Goal: Information Seeking & Learning: Learn about a topic

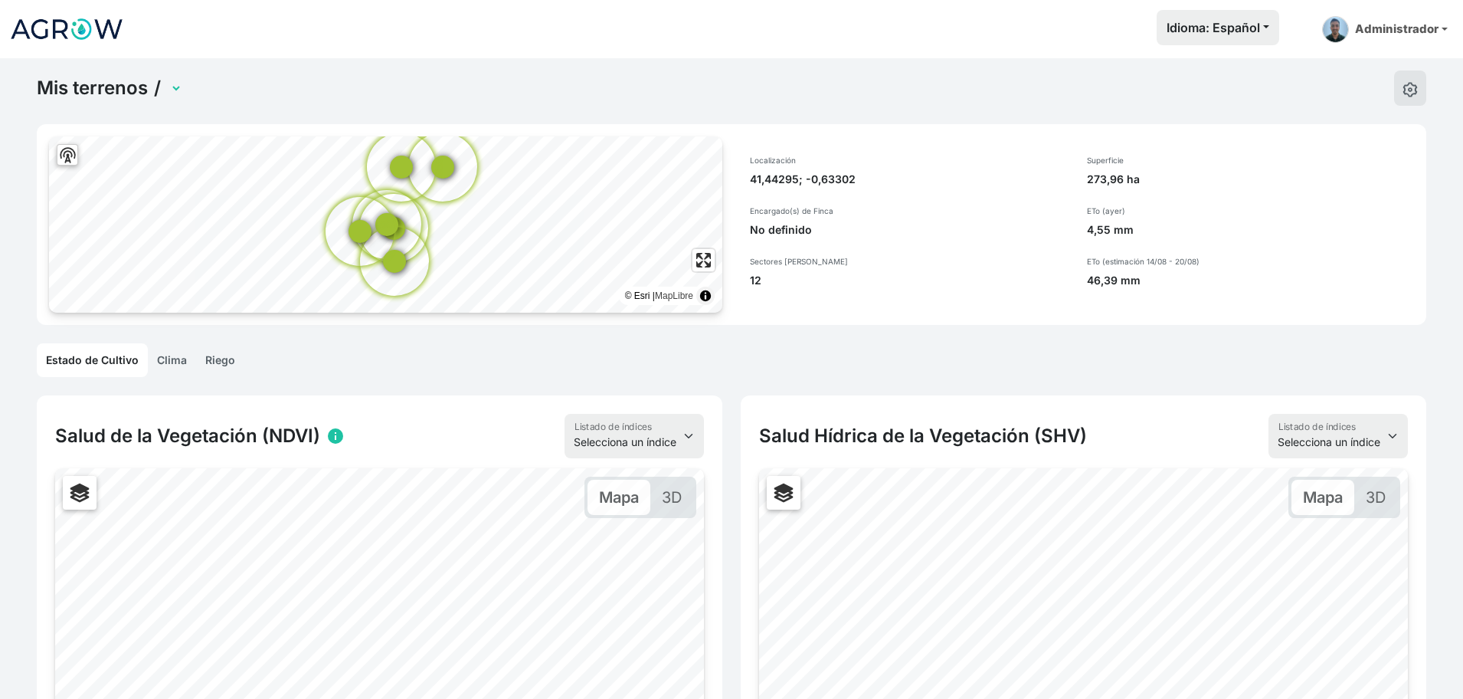
scroll to position [241, 0]
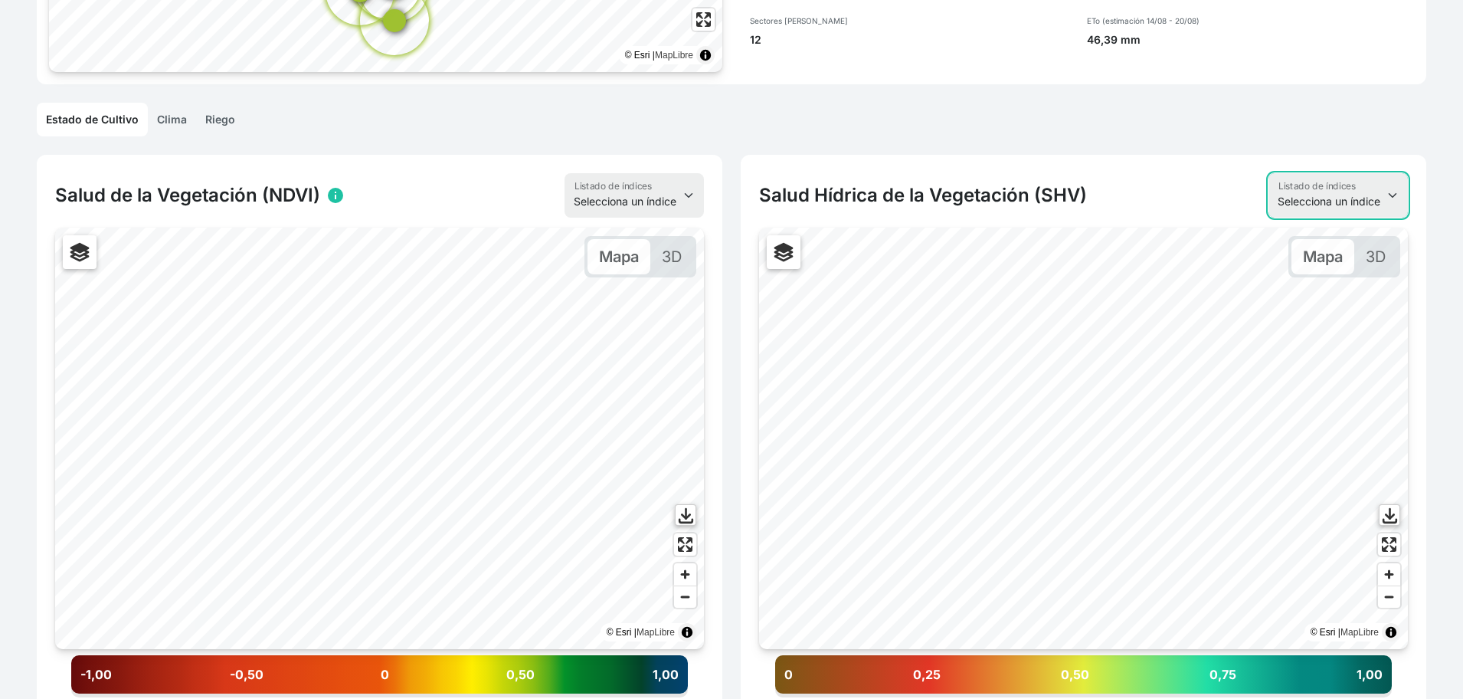
click at [1326, 187] on select "Selecciona un índice NDVI NDMI SAVI FVC SHV Thermal" at bounding box center [1337, 195] width 139 height 44
select select "thermal"
click at [1268, 173] on select "Selecciona un índice NDVI NDMI SAVI FVC SHV Thermal" at bounding box center [1337, 195] width 139 height 44
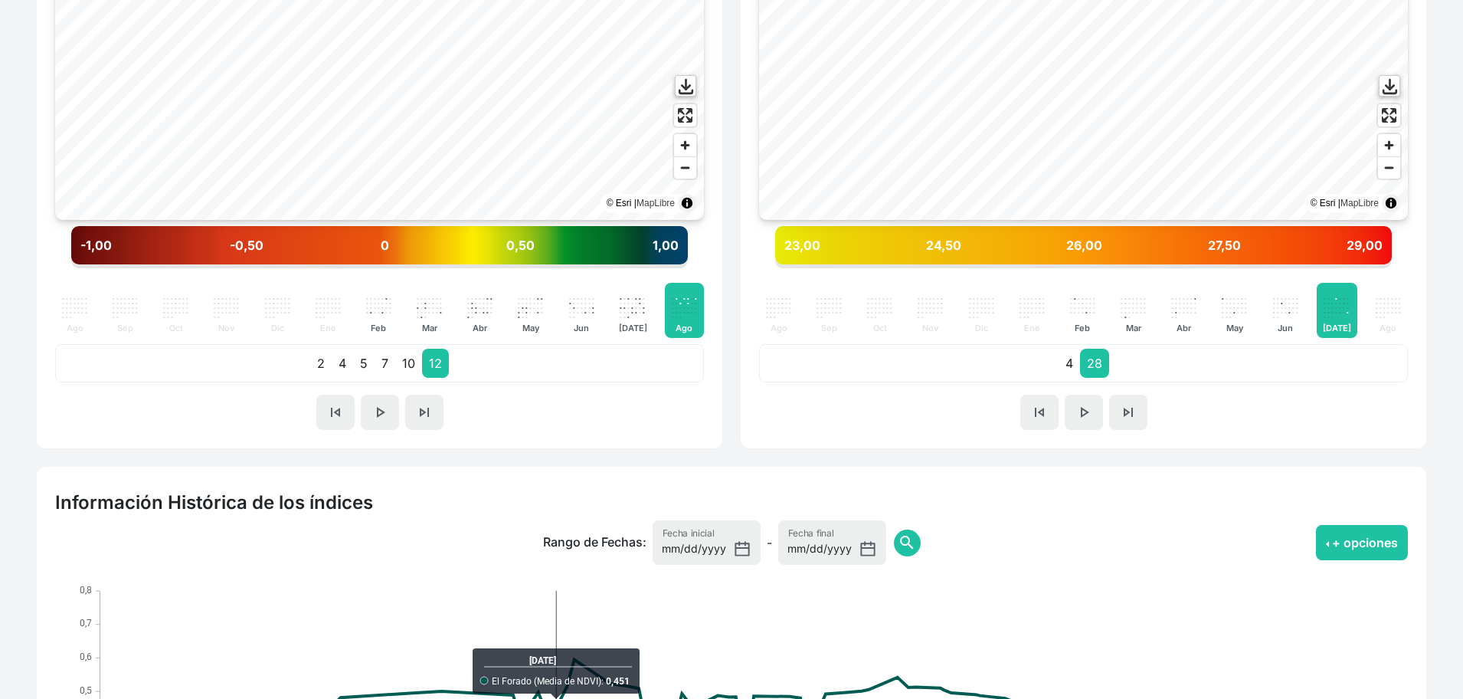
scroll to position [984, 0]
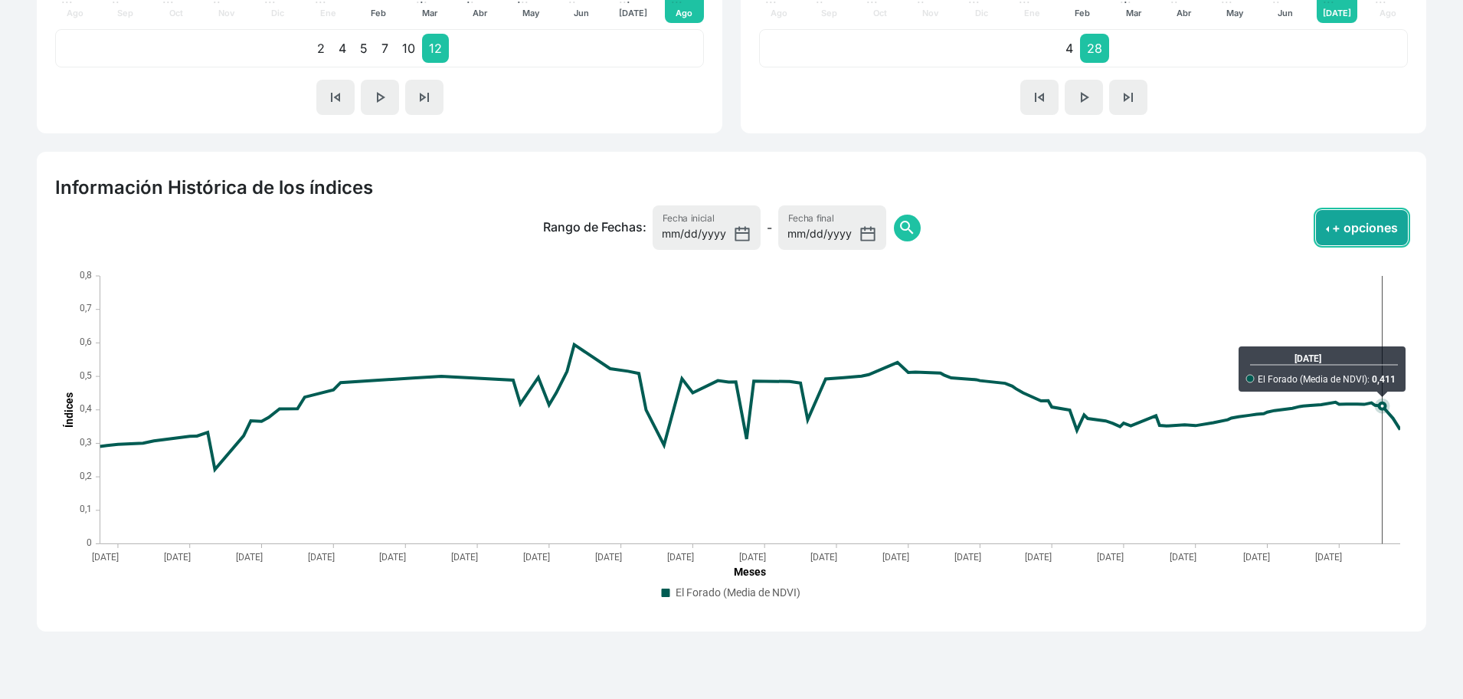
click at [1324, 218] on button "+ opciones" at bounding box center [1362, 227] width 92 height 35
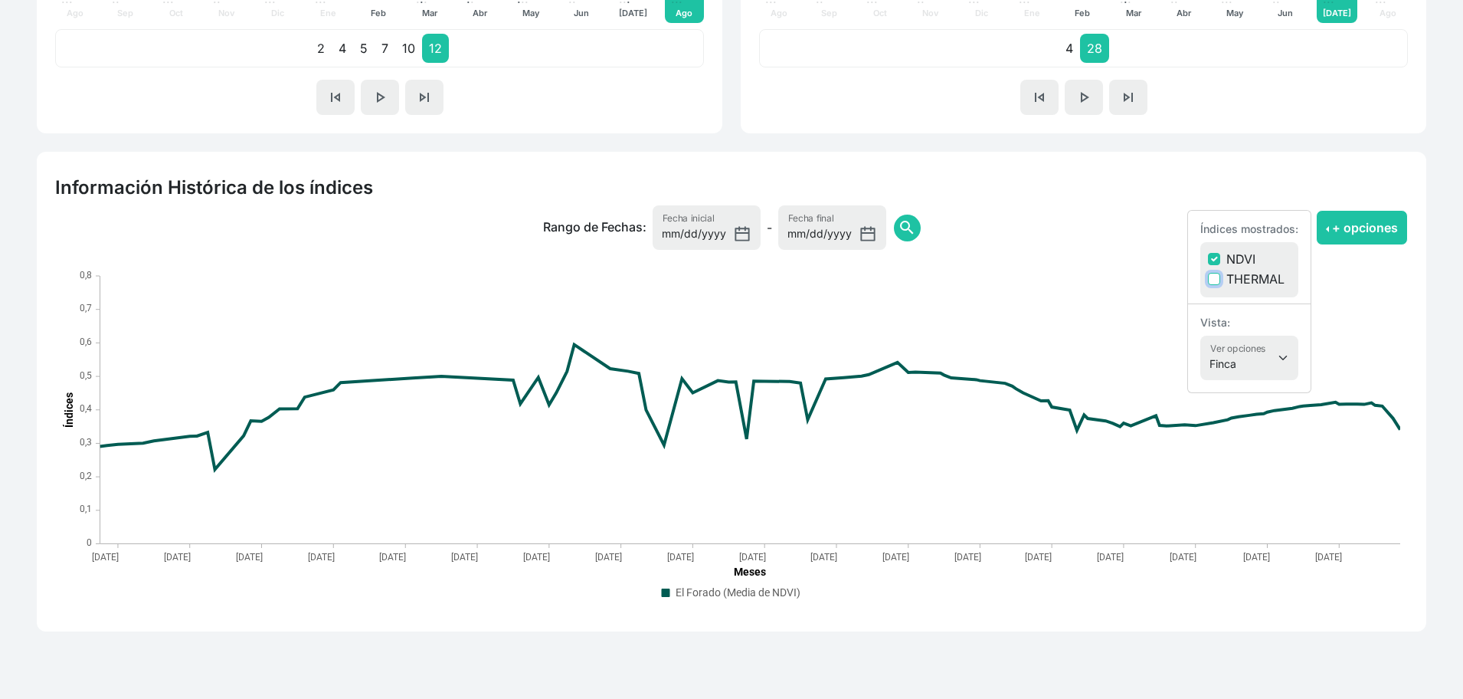
click at [1213, 277] on input "THERMAL" at bounding box center [1214, 279] width 12 height 12
checkbox input "true"
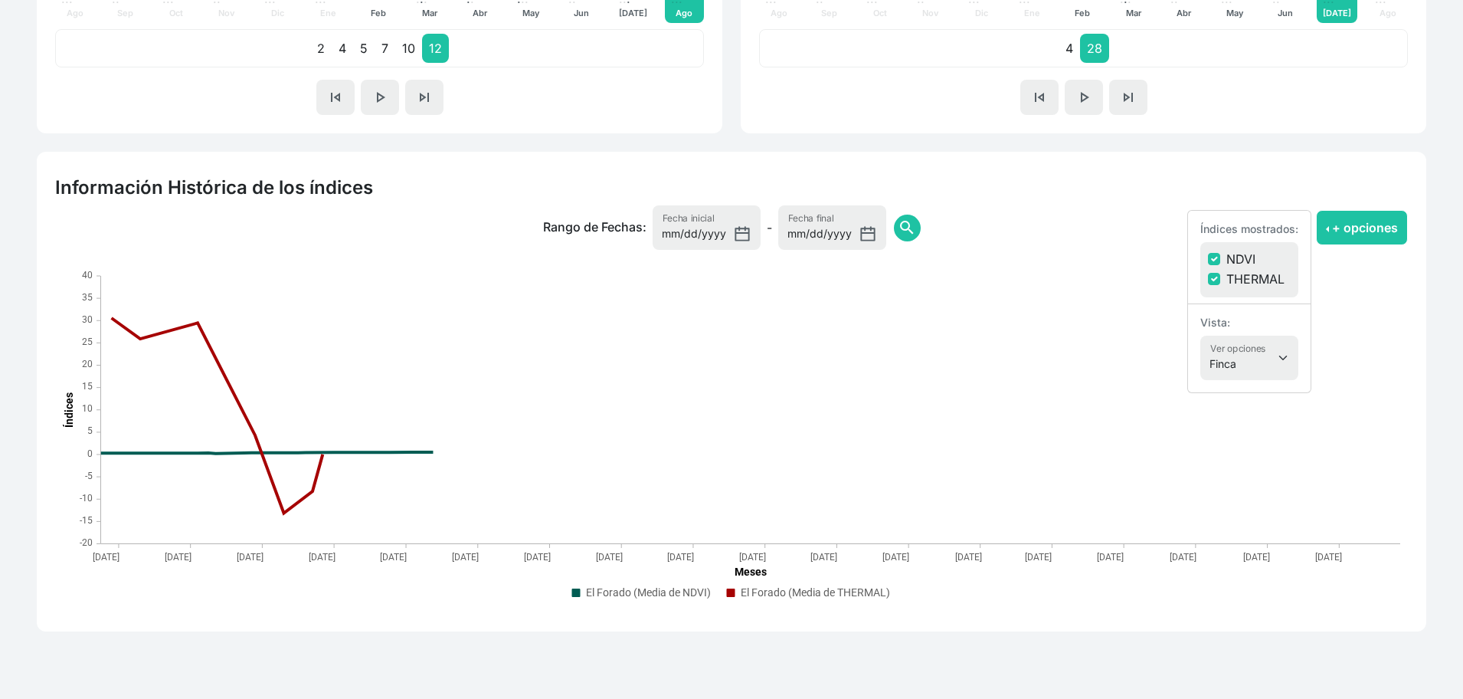
drag, startPoint x: 1216, startPoint y: 250, endPoint x: 1216, endPoint y: 259, distance: 8.5
click at [1216, 253] on div "NDVI" at bounding box center [1249, 259] width 83 height 18
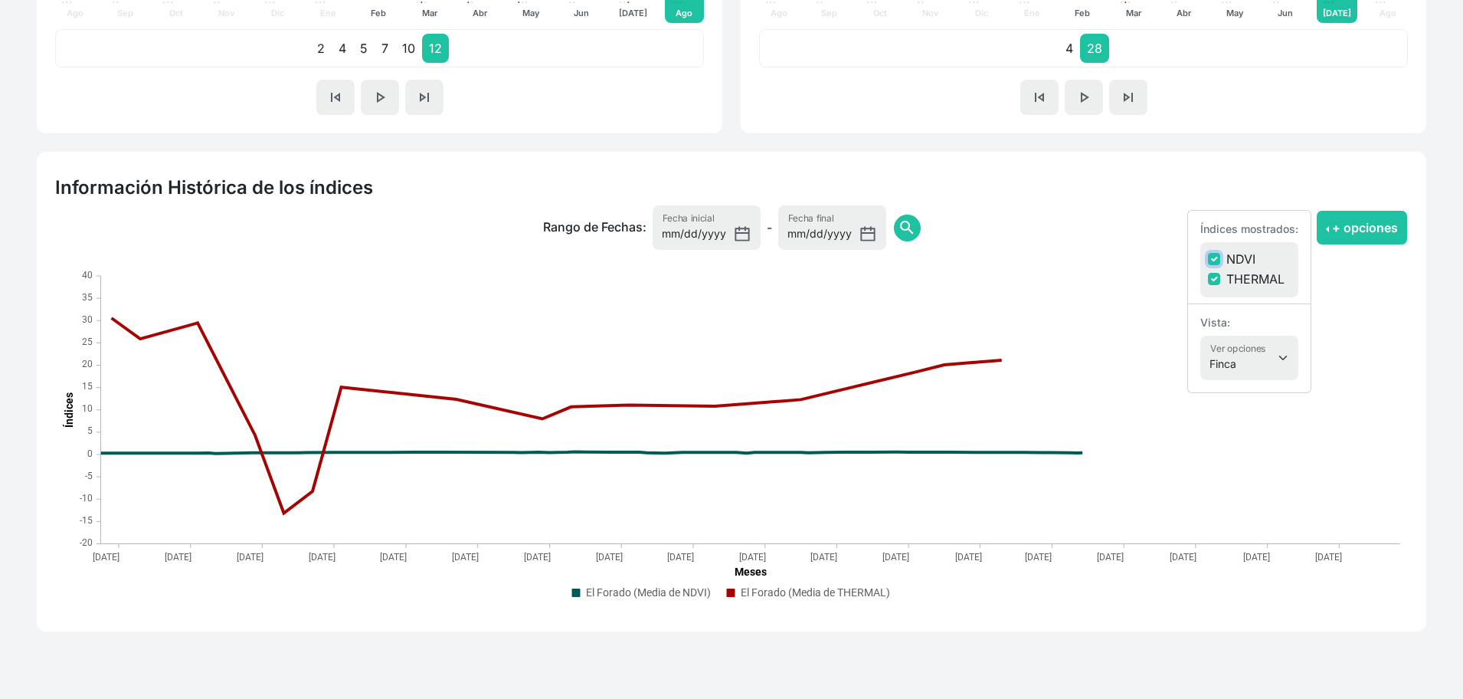
click at [1216, 260] on input "NDVI" at bounding box center [1214, 259] width 12 height 12
checkbox input "false"
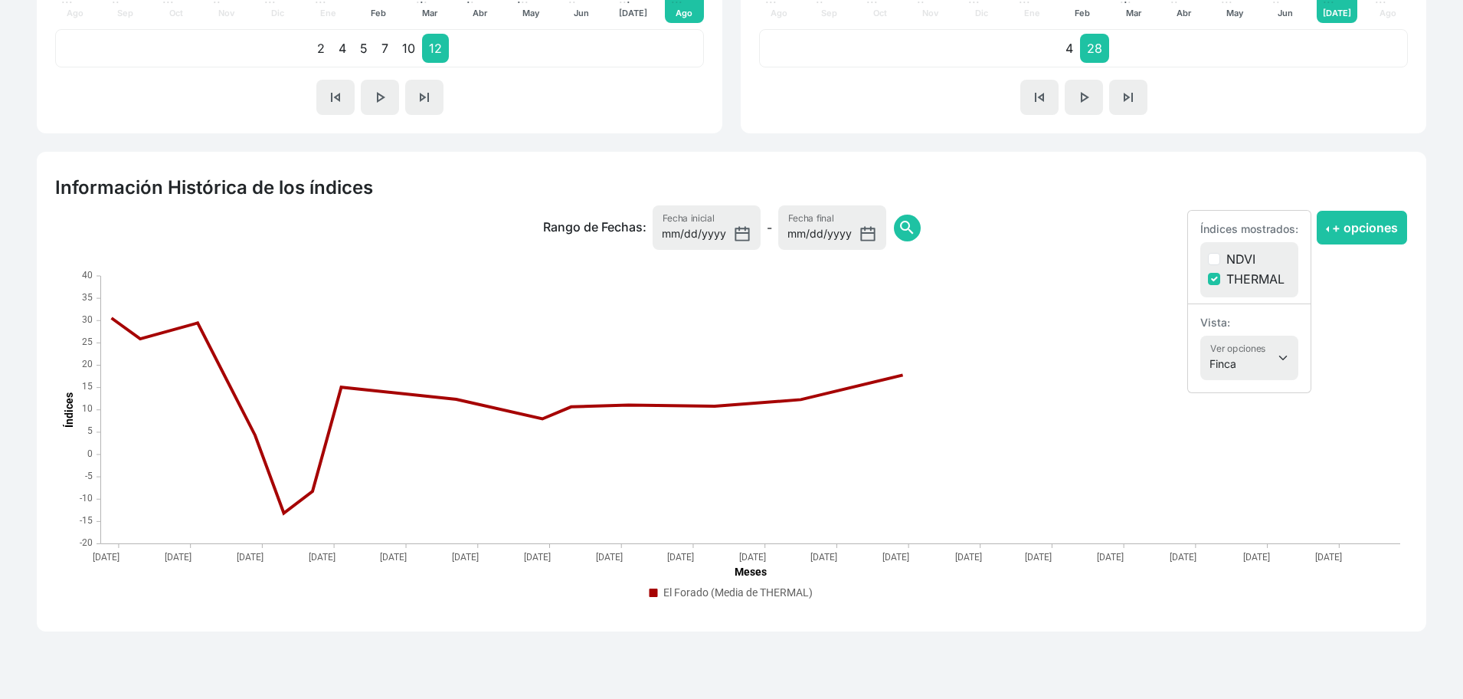
click at [1093, 264] on app-historic-index "Rango de Fechas: [DATE] Fecha inicial - [DATE] Fecha final search + opciones Ín…" at bounding box center [731, 409] width 1353 height 408
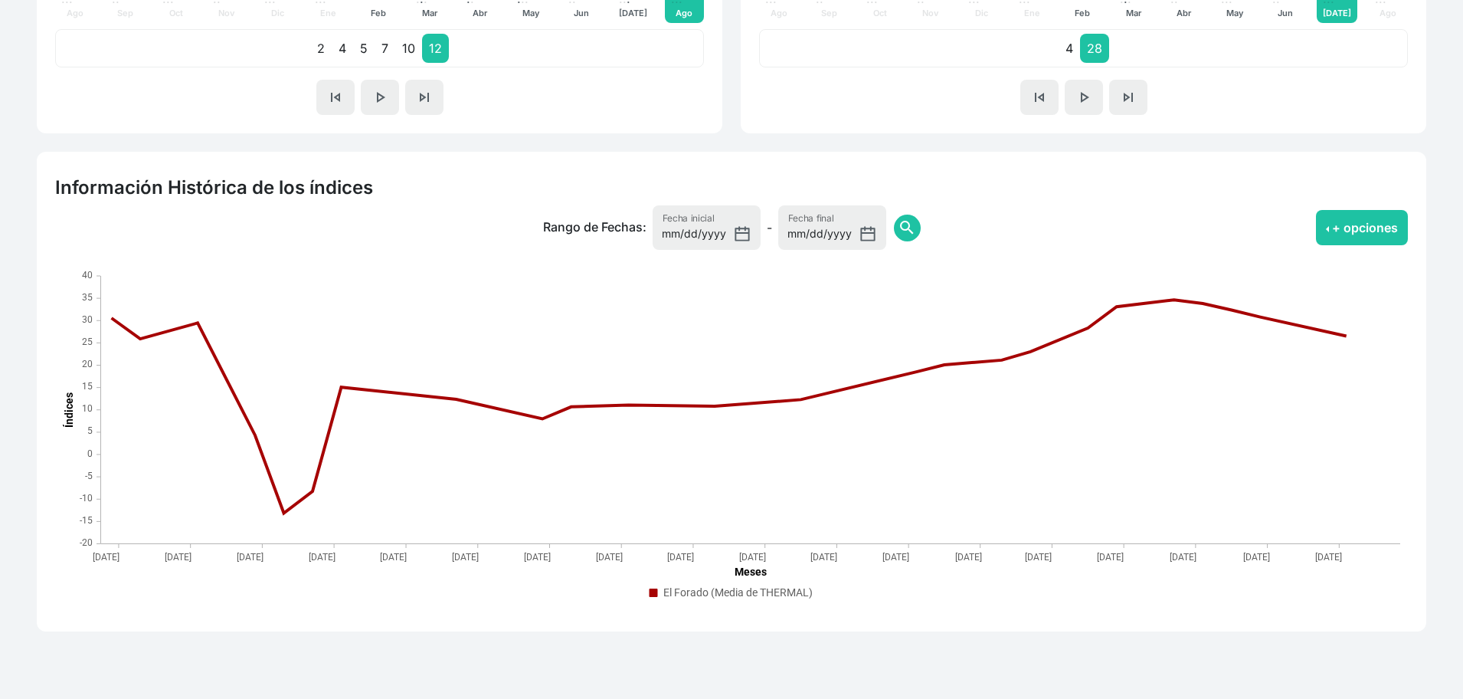
scroll to position [0, 0]
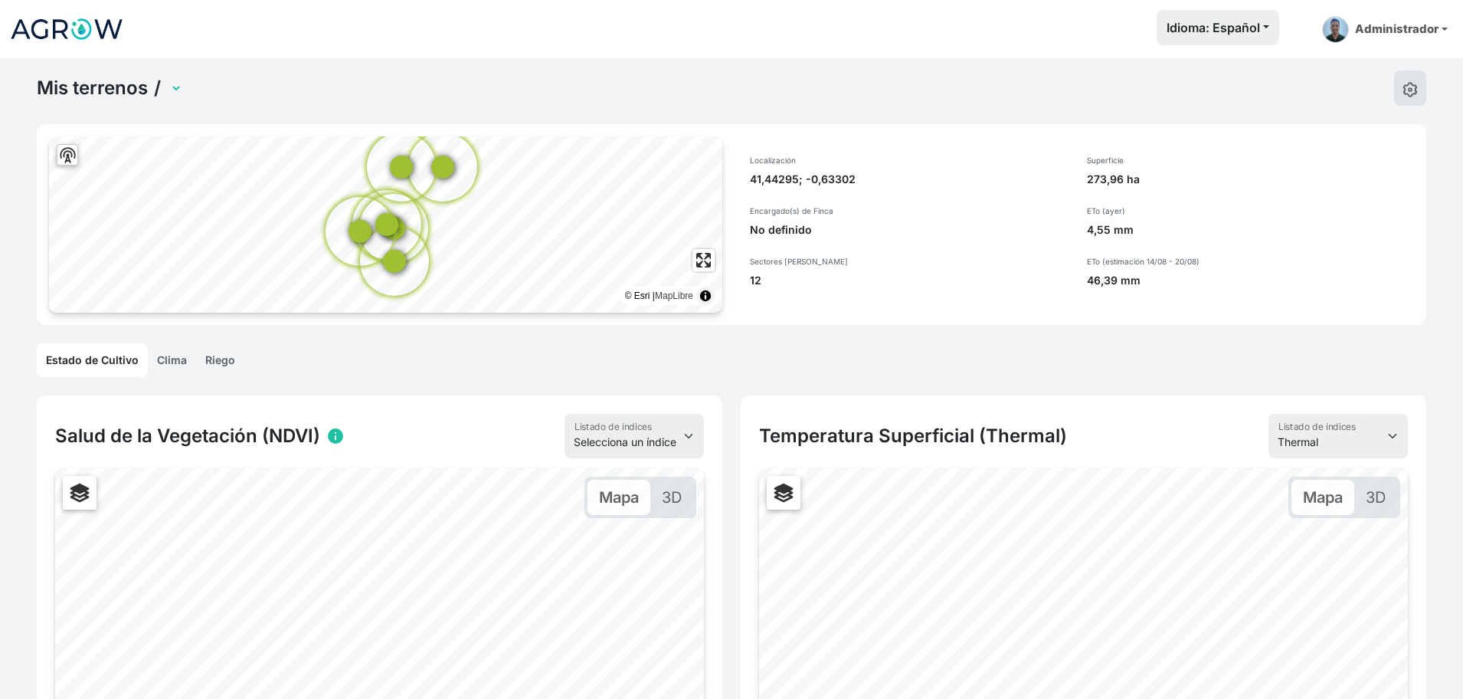
click at [178, 83] on select at bounding box center [174, 89] width 15 height 24
click at [182, 93] on select at bounding box center [174, 89] width 15 height 24
click at [91, 90] on link "Mis terrenos" at bounding box center [92, 88] width 111 height 23
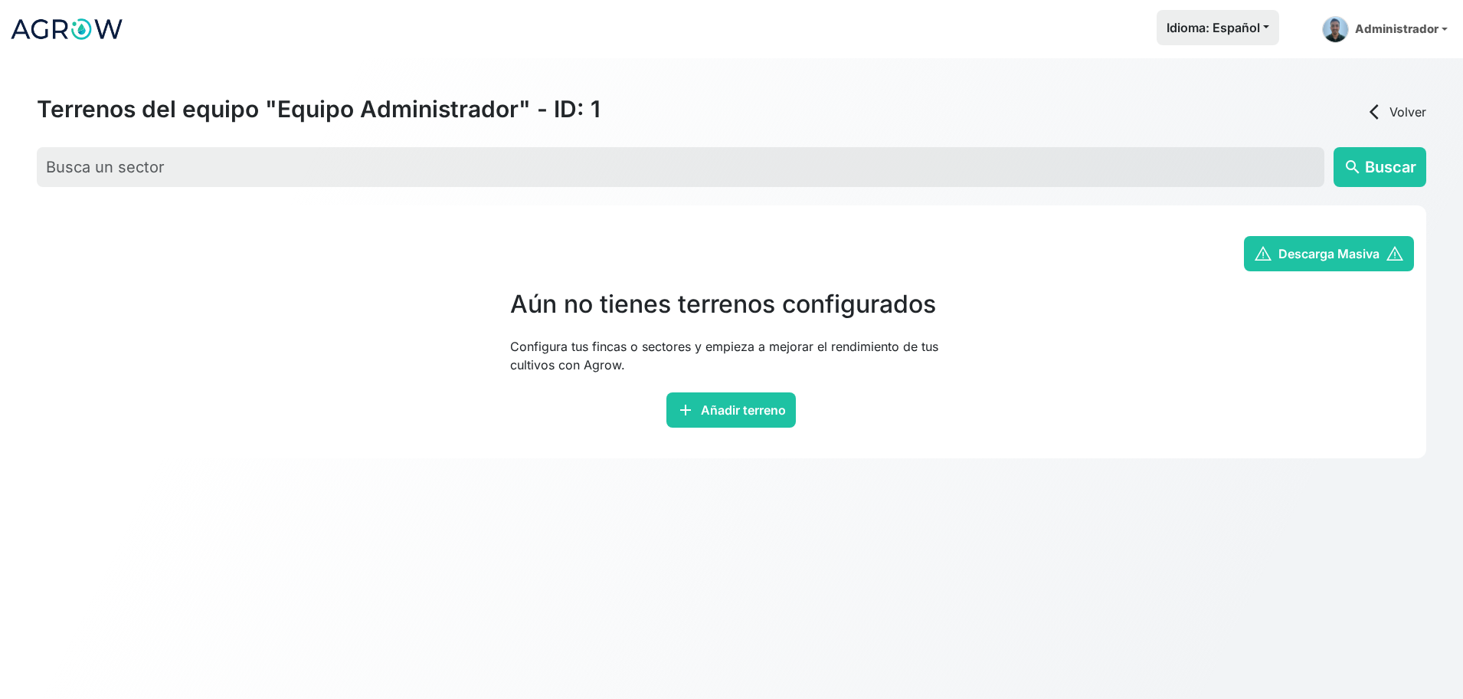
click at [1419, 116] on link "arrow_back_ios Volver" at bounding box center [1395, 112] width 61 height 18
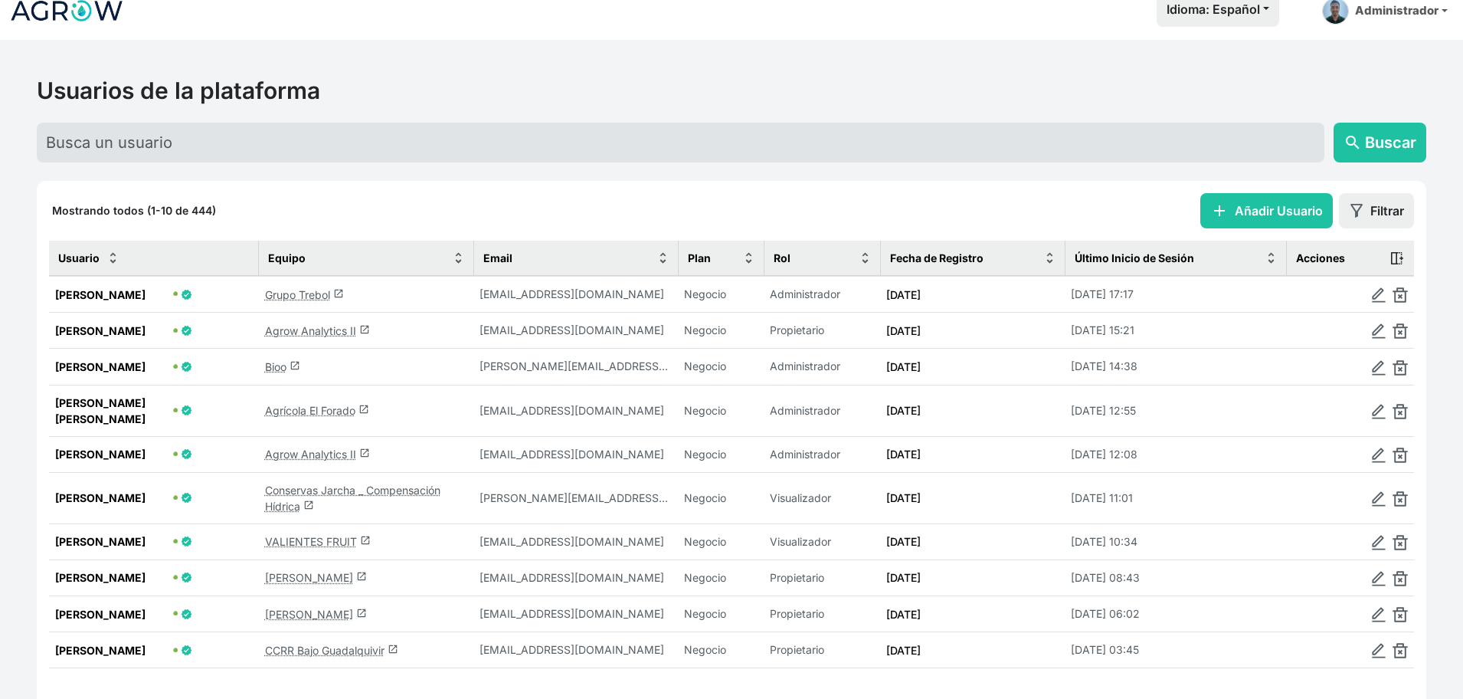
scroll to position [19, 0]
click at [334, 416] on link "Agrícola El Forado launch" at bounding box center [317, 409] width 104 height 13
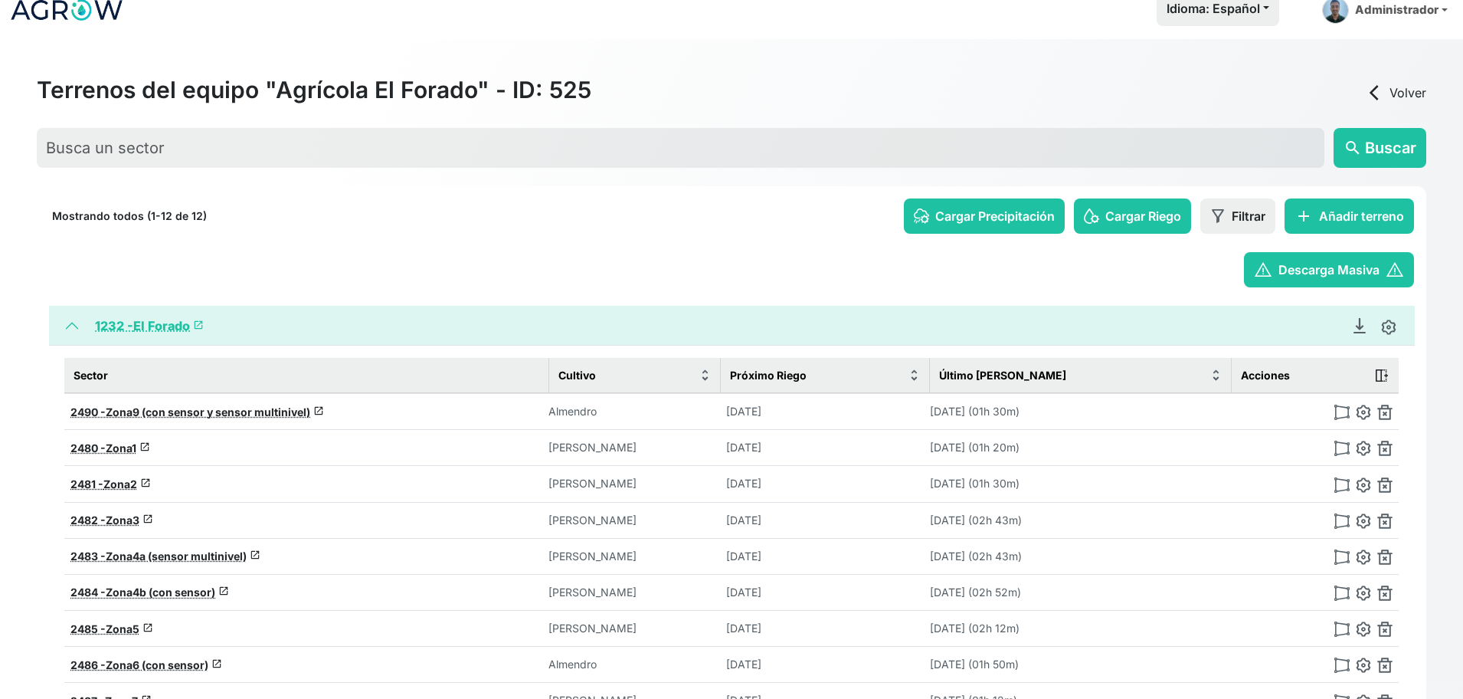
click at [1013, 193] on div "Mostrando todos (1-12 de 12) Cargar Precipitación Cargar Riego Filtrar add Añad…" at bounding box center [731, 534] width 1389 height 696
